Goal: Transaction & Acquisition: Purchase product/service

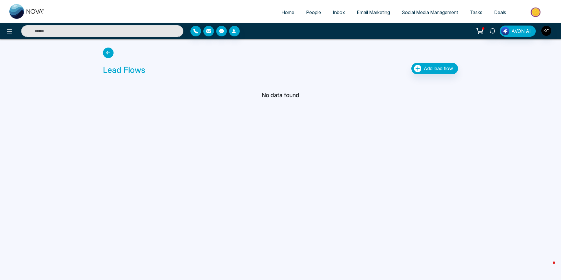
click at [481, 31] on icon at bounding box center [480, 31] width 8 height 8
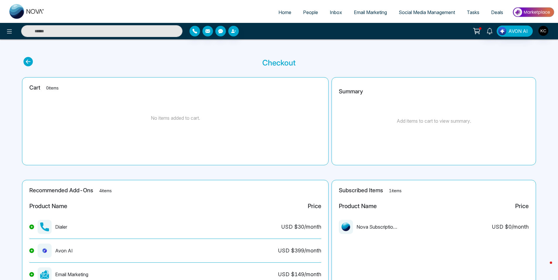
click at [32, 63] on icon at bounding box center [27, 61] width 9 height 9
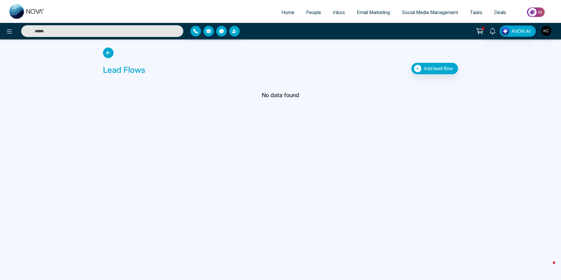
click at [18, 9] on img at bounding box center [26, 11] width 35 height 15
select select "*"
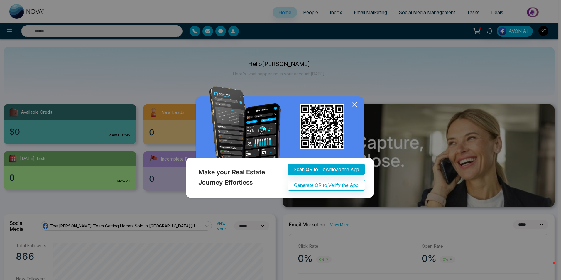
click at [478, 33] on div "Make your Real Estate Journey Effortless Scan QR to Download the App Generate Q…" at bounding box center [280, 140] width 561 height 280
click at [478, 30] on div "Make your Real Estate Journey Effortless Scan QR to Download the App Generate Q…" at bounding box center [280, 140] width 561 height 280
click at [357, 104] on icon at bounding box center [354, 104] width 9 height 9
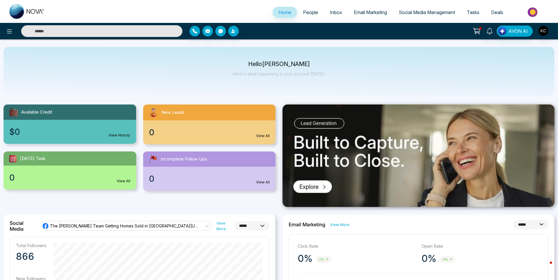
click at [479, 29] on icon at bounding box center [477, 31] width 8 height 8
